Goal: Submit feedback/report problem

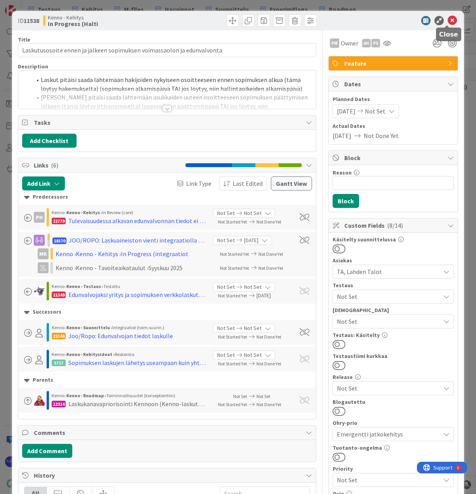
click at [448, 21] on icon at bounding box center [452, 20] width 9 height 9
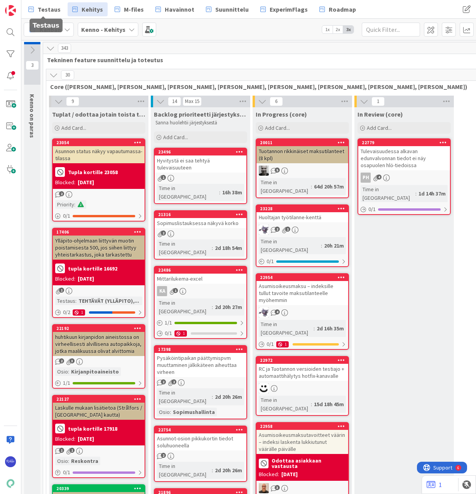
click at [47, 9] on span "Testaus" at bounding box center [49, 9] width 23 height 9
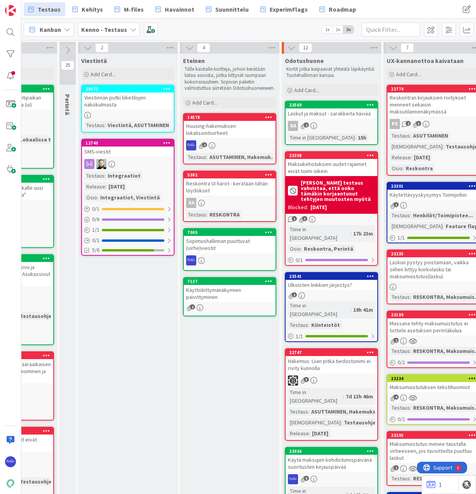
scroll to position [0, 309]
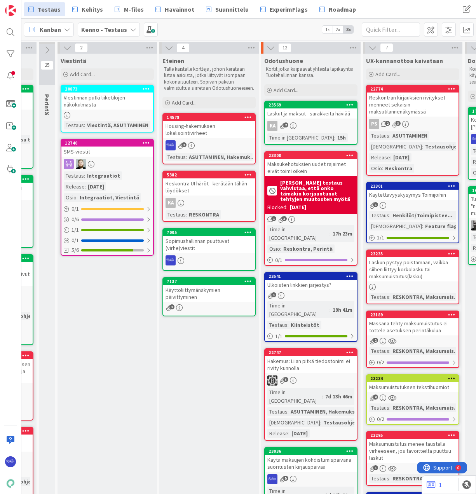
click at [67, 47] on icon at bounding box center [67, 48] width 9 height 9
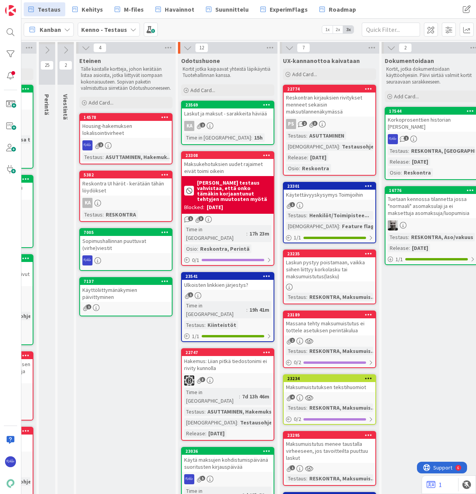
click at [85, 48] on icon at bounding box center [86, 48] width 9 height 9
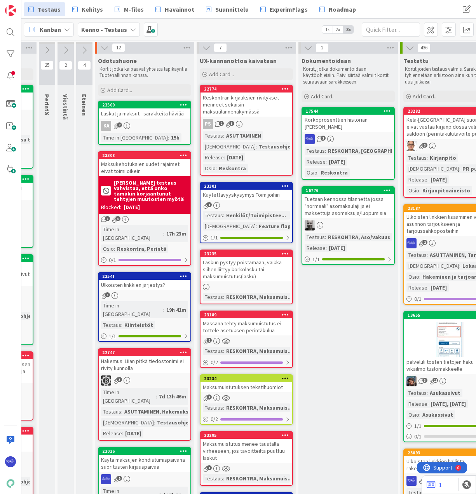
click at [131, 89] on span "Add Card..." at bounding box center [119, 90] width 25 height 7
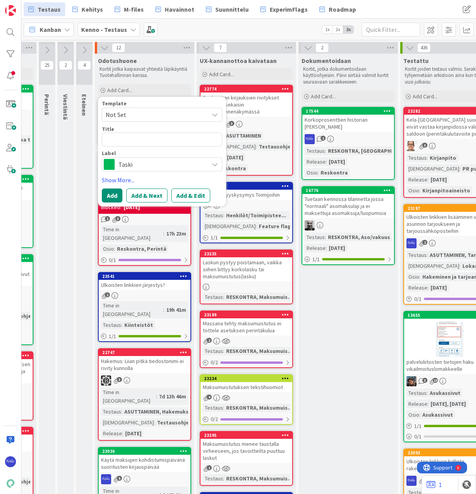
click at [145, 113] on span "Not Set" at bounding box center [154, 115] width 97 height 10
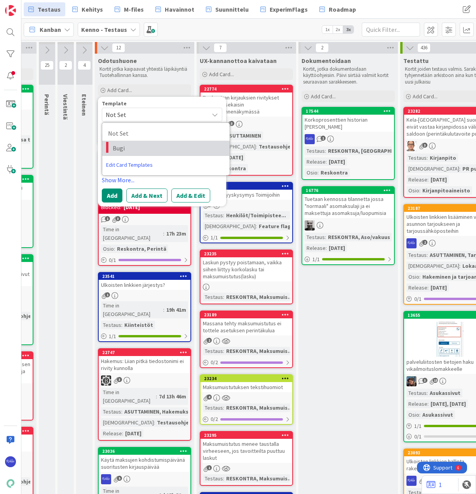
click at [146, 151] on span "Bugi" at bounding box center [168, 148] width 111 height 10
type textarea "x"
type textarea "Bugi"
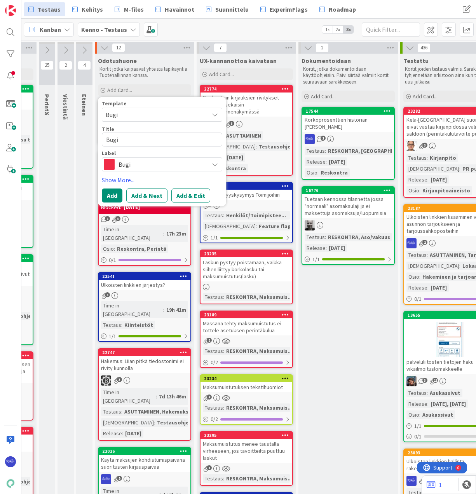
click at [186, 198] on button "Add & Edit" at bounding box center [190, 196] width 39 height 14
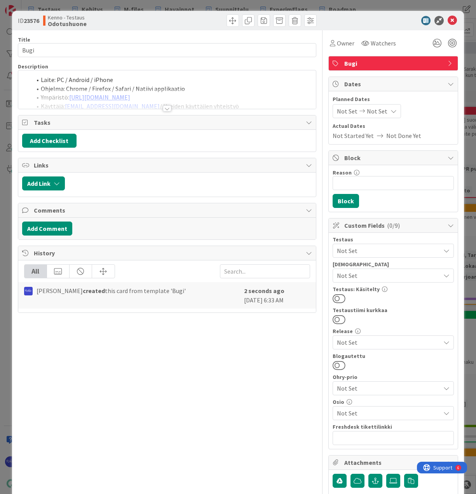
click at [341, 44] on span "Owner" at bounding box center [345, 42] width 17 height 9
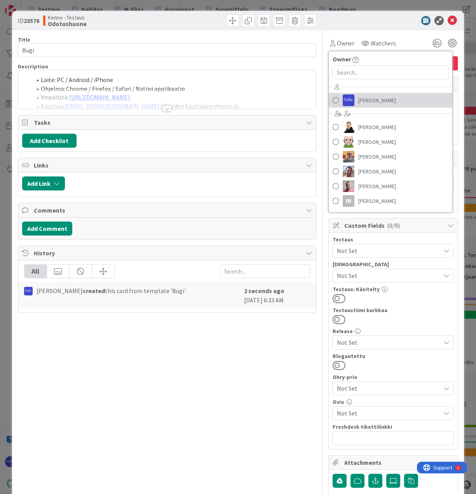
click at [360, 96] on span "Riikka Salo" at bounding box center [377, 100] width 38 height 12
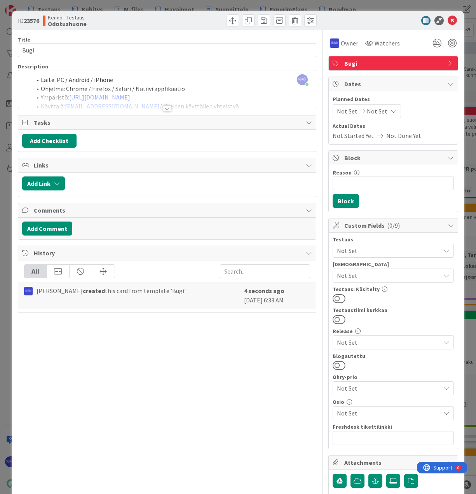
click at [163, 108] on div at bounding box center [167, 108] width 9 height 6
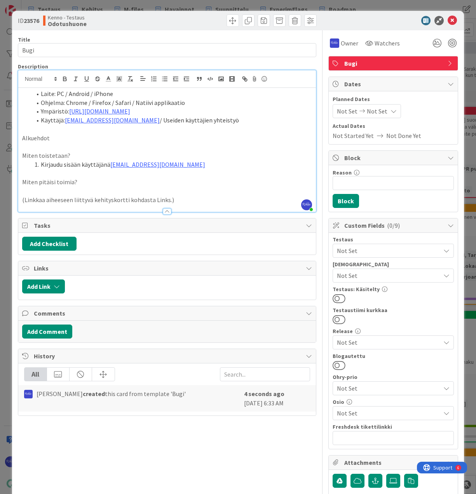
drag, startPoint x: 150, startPoint y: 110, endPoint x: 70, endPoint y: 111, distance: 80.1
click at [70, 111] on li "Ympäristö: https://dev.kenno-sw.net/" at bounding box center [171, 111] width 281 height 9
click at [200, 165] on li "Kirjaudu sisään käyttäjänä kenno.admin@pandia.fi" at bounding box center [171, 164] width 281 height 9
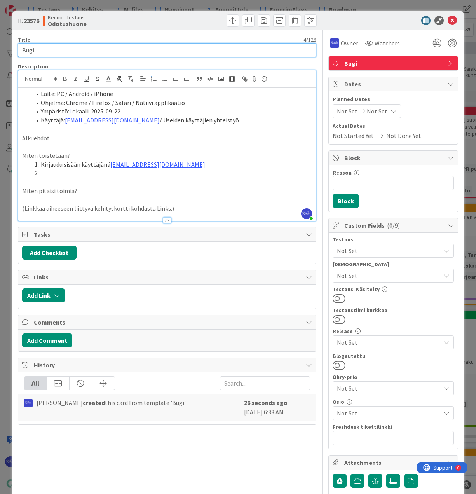
drag, startPoint x: 47, startPoint y: 49, endPoint x: 7, endPoint y: 49, distance: 40.8
click at [7, 49] on div "ID 23576 Kenno - Testaus Odotushuone Title 4 / 128 Bugi Description Riikka Salo…" at bounding box center [238, 247] width 476 height 494
type input "Sopimuksen eräpäivän muokkaaminen ei tule laskuille"
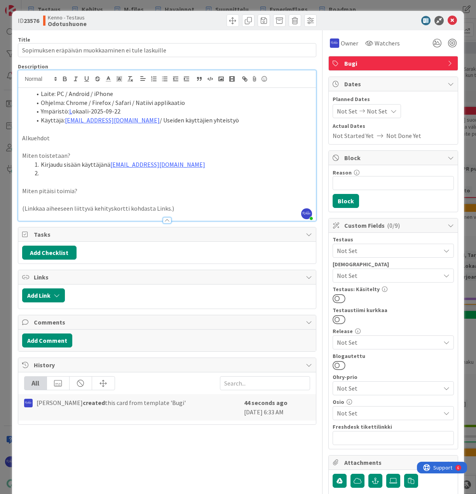
click at [90, 172] on li at bounding box center [171, 173] width 281 height 9
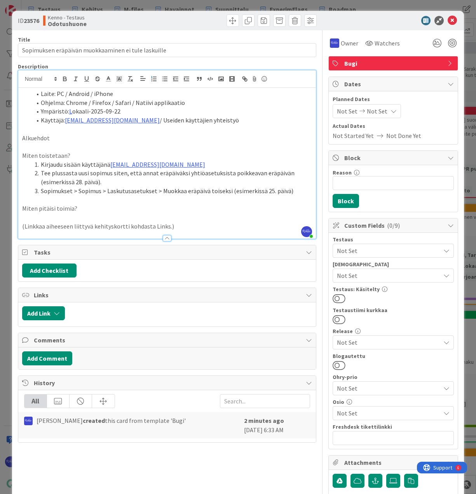
click at [297, 190] on li "Sopimukset > Sopimus > Laskutusasetukset > Muokkaa eräpäivä toiseksi (esimerkis…" at bounding box center [171, 191] width 281 height 9
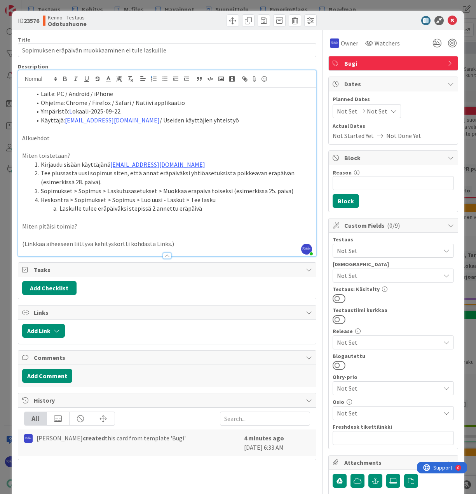
click at [98, 229] on p "Miten pitäisi toimia?" at bounding box center [167, 226] width 290 height 9
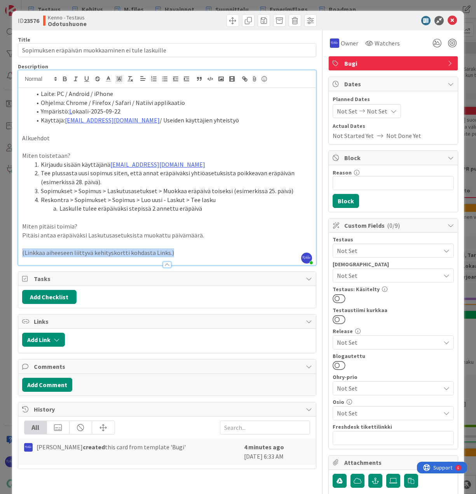
drag, startPoint x: 183, startPoint y: 252, endPoint x: 23, endPoint y: 252, distance: 160.5
click at [23, 252] on p "(Linkkaa aiheeseen liittyvä kehityskortti kohdasta Links.)" at bounding box center [167, 252] width 290 height 9
click at [44, 249] on p at bounding box center [167, 252] width 290 height 9
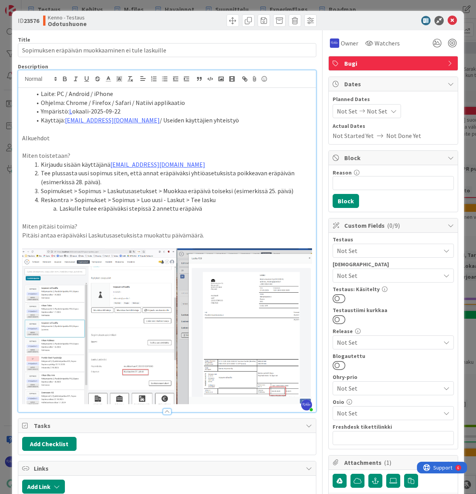
click at [389, 249] on span "Not Set" at bounding box center [388, 250] width 103 height 9
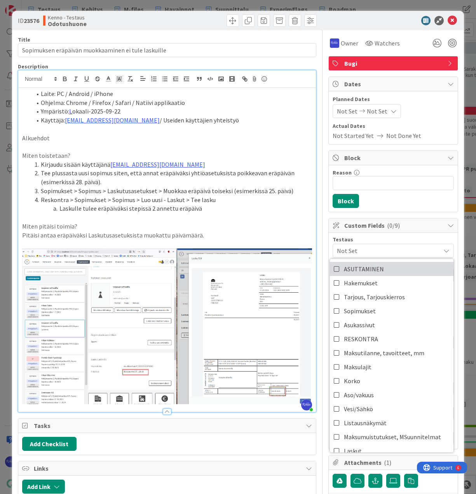
click at [398, 272] on link "ASUTTAMINEN" at bounding box center [392, 269] width 124 height 14
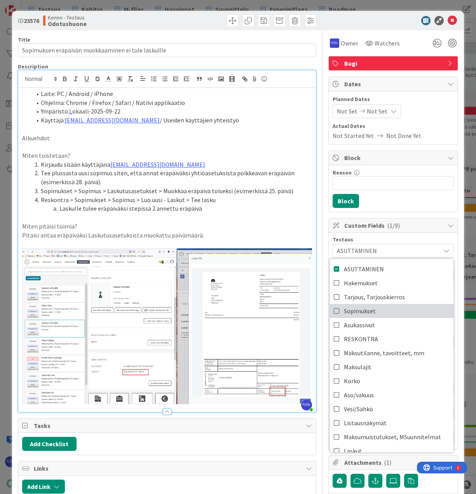
click at [398, 313] on link "Sopimukset" at bounding box center [392, 311] width 124 height 14
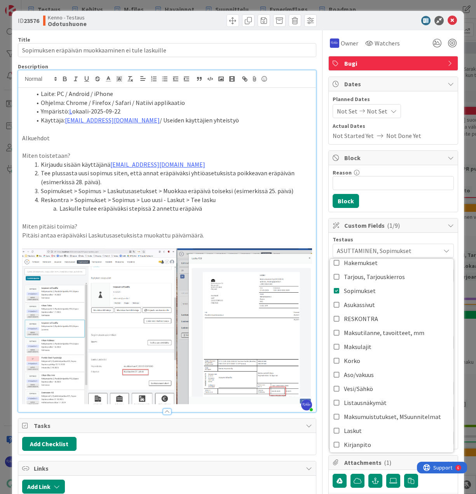
scroll to position [39, 0]
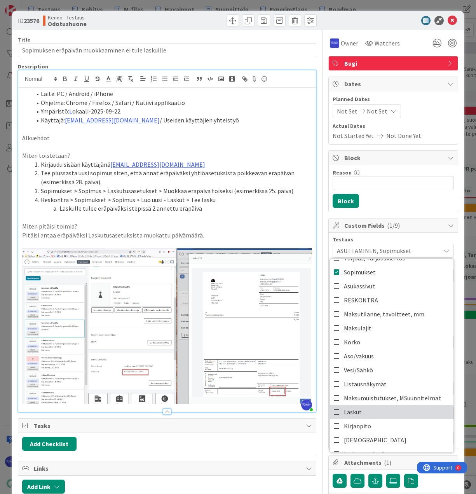
click at [387, 412] on link "Laskut" at bounding box center [392, 412] width 124 height 14
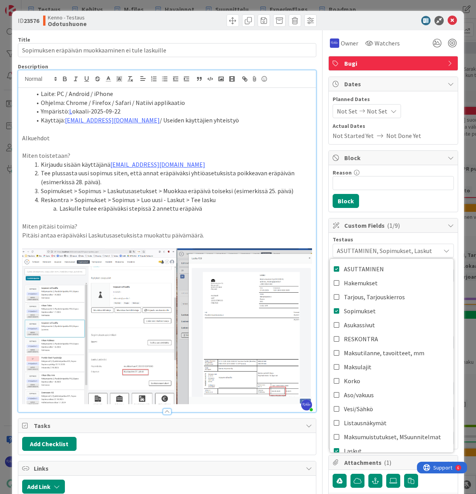
click at [399, 202] on div "Reason 0 / 256 Block" at bounding box center [393, 188] width 129 height 47
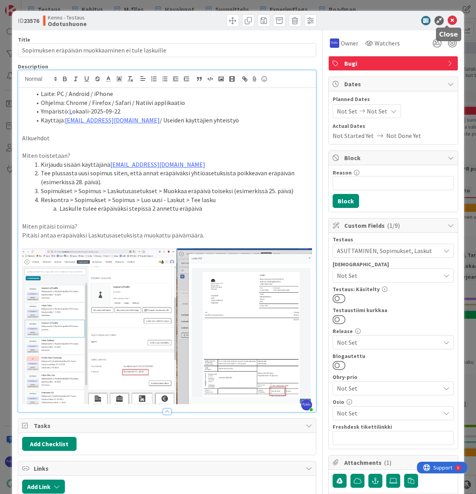
click at [450, 17] on icon at bounding box center [452, 20] width 9 height 9
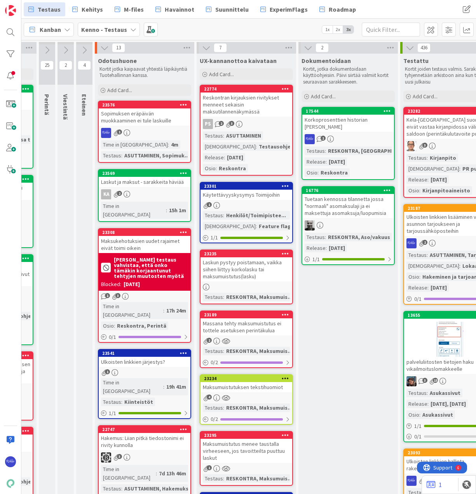
click at [242, 123] on icon at bounding box center [239, 124] width 7 height 7
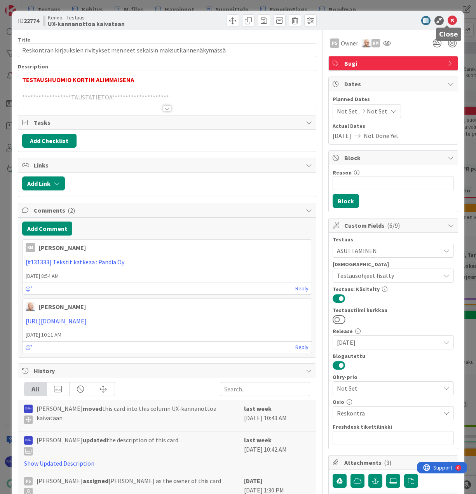
click at [448, 20] on icon at bounding box center [452, 20] width 9 height 9
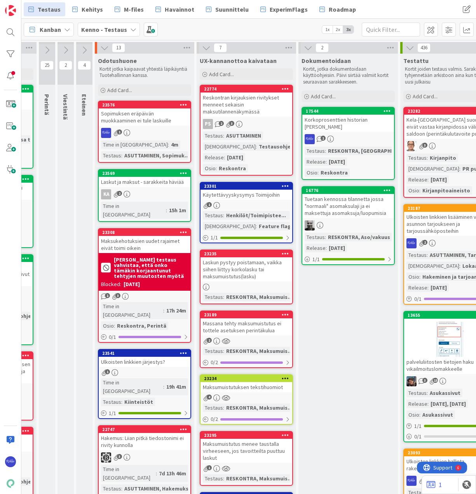
click at [144, 122] on div "Sopimuksen eräpäivän muokkaaminen ei tule laskuille" at bounding box center [145, 116] width 92 height 17
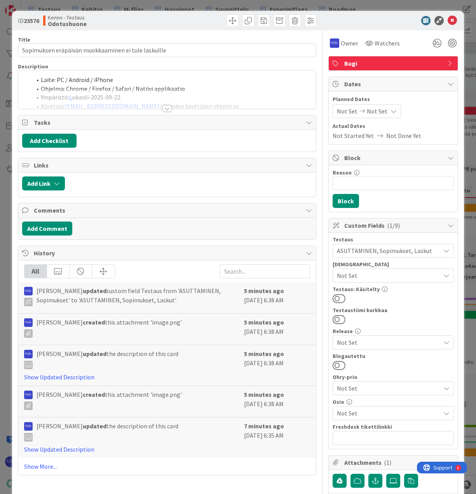
click at [166, 109] on div at bounding box center [167, 108] width 9 height 6
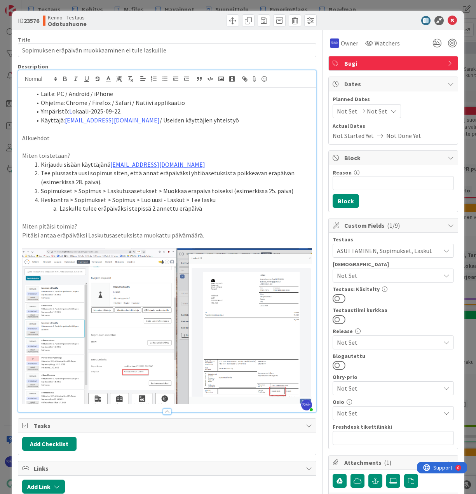
click at [208, 209] on li "Laskulle tulee eräpäiväksi stepissä 2 annettu eräpäivä" at bounding box center [171, 208] width 281 height 9
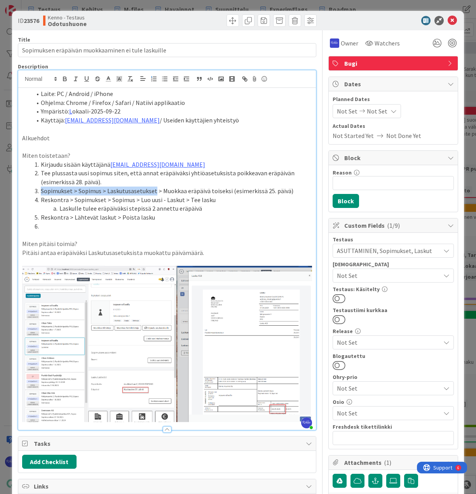
drag, startPoint x: 40, startPoint y: 190, endPoint x: 153, endPoint y: 190, distance: 113.1
click at [153, 190] on li "Sopimukset > Sopimus > Laskutusasetukset > Muokkaa eräpäivä toiseksi (esimerkis…" at bounding box center [171, 191] width 281 height 9
copy li "Sopimukset > Sopimus > Laskutusasetukset"
click at [59, 225] on li at bounding box center [171, 226] width 281 height 9
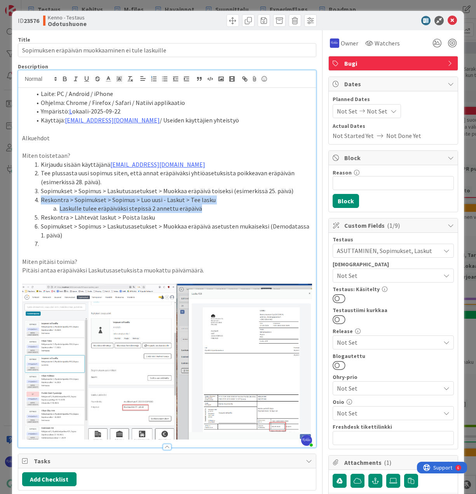
drag, startPoint x: 40, startPoint y: 199, endPoint x: 206, endPoint y: 204, distance: 166.1
click at [206, 204] on ol "Kirjaudu sisään käyttäjänä kenno.admin@pandia.fi Tee plussasta uusi sopimus sit…" at bounding box center [167, 204] width 290 height 88
copy ol "Reskontra > Sopimukset > Sopimus > Luo uusi - Laskut > Tee lasku Laskulle tulee…"
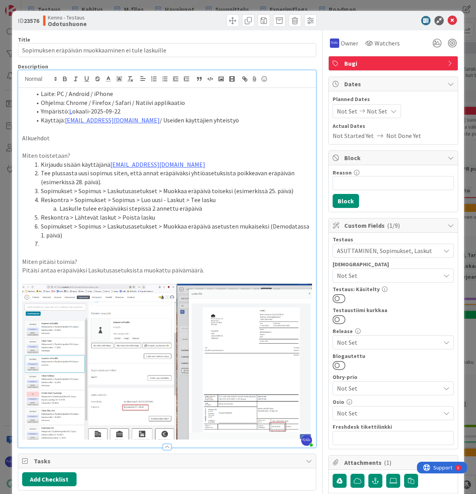
click at [60, 243] on li at bounding box center [171, 243] width 281 height 9
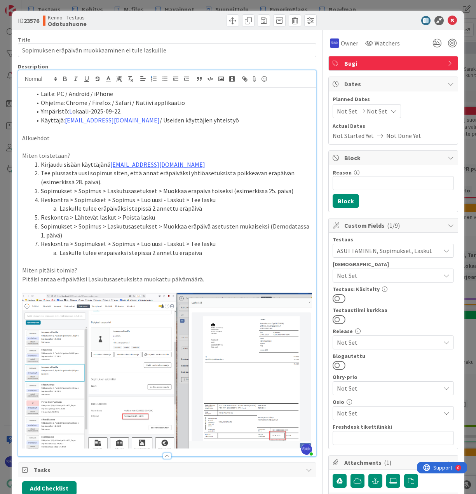
click at [234, 282] on p "Pitäisi antaa eräpäiväksi Laskutusasetuksista muokattu päivämäärä." at bounding box center [167, 279] width 290 height 9
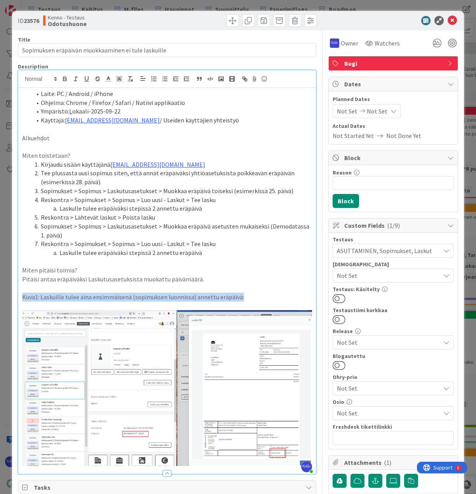
drag, startPoint x: 251, startPoint y: 299, endPoint x: 20, endPoint y: 295, distance: 230.5
click at [20, 295] on div "Laite: PC / Android / iPhone Ohjelma: Chrome / Firefox / Safari / Natiivi appli…" at bounding box center [167, 281] width 298 height 386
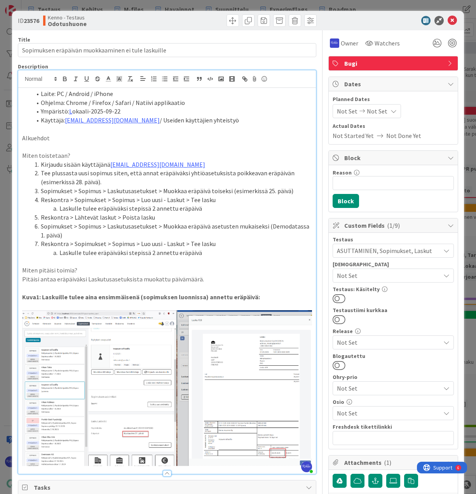
click at [267, 295] on p "Kuva1: Laskuille tulee aina ensimmäisenä (sopimuksen luonnissa) annettu eräpäiv…" at bounding box center [167, 297] width 290 height 9
click at [448, 21] on icon at bounding box center [452, 20] width 9 height 9
